Goal: Navigation & Orientation: Find specific page/section

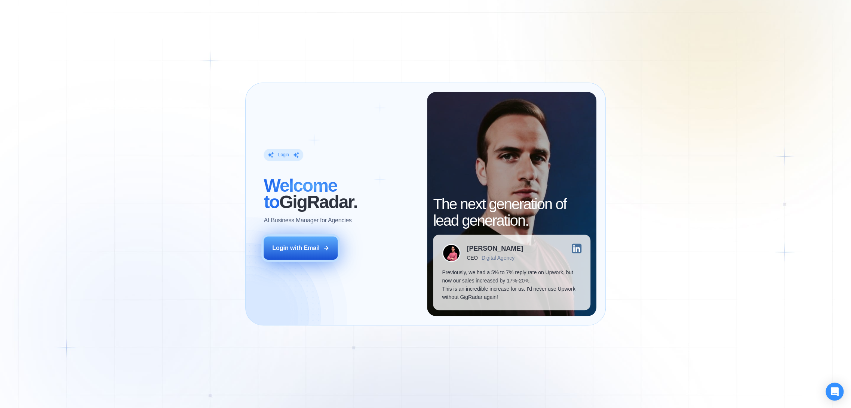
click at [296, 250] on div "Login with Email" at bounding box center [295, 248] width 47 height 8
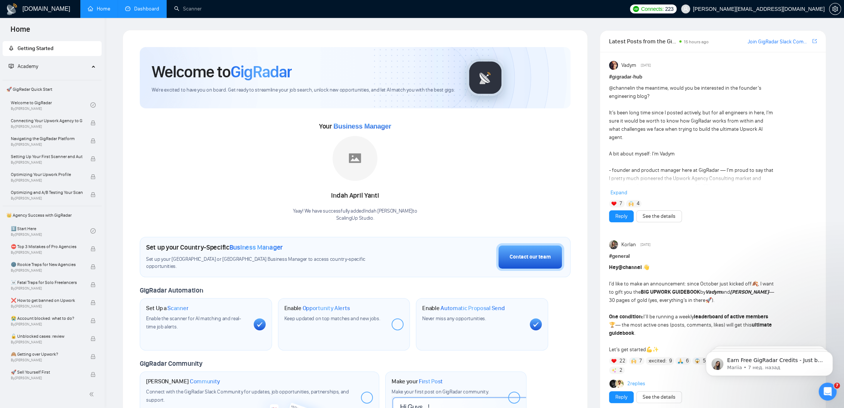
click at [134, 12] on link "Dashboard" at bounding box center [142, 9] width 34 height 6
